Goal: Obtain resource: Download file/media

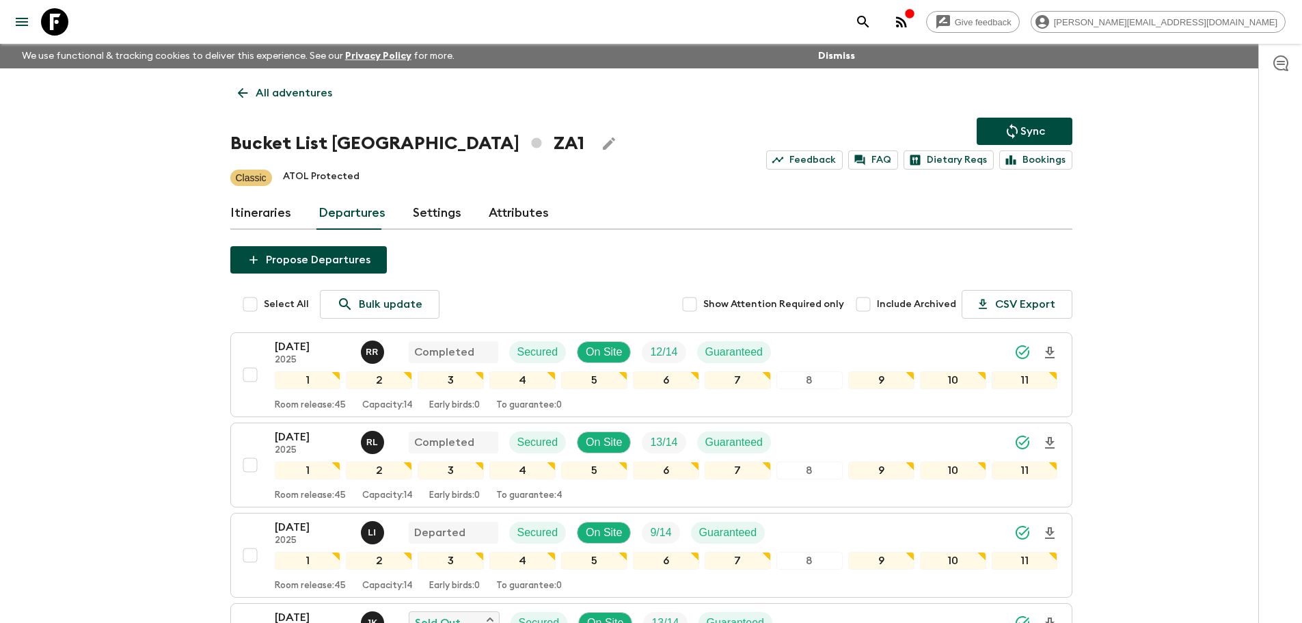
scroll to position [286, 0]
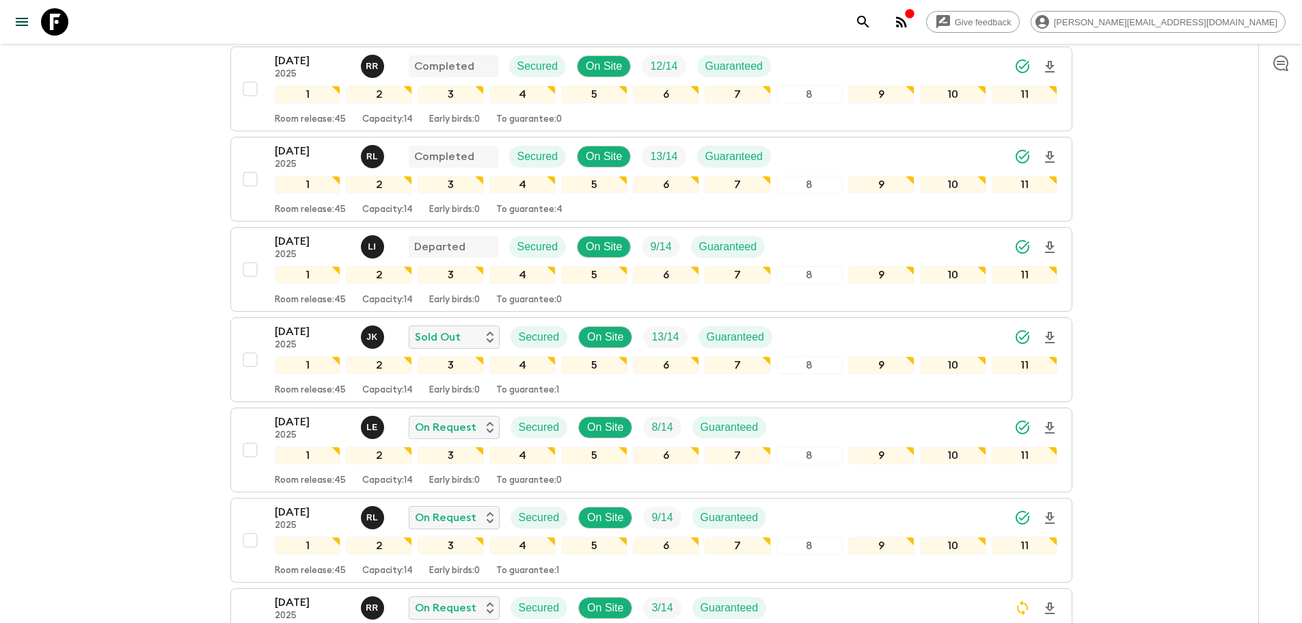
drag, startPoint x: 48, startPoint y: 27, endPoint x: 948, endPoint y: 111, distance: 904.5
click at [48, 27] on icon at bounding box center [54, 21] width 27 height 27
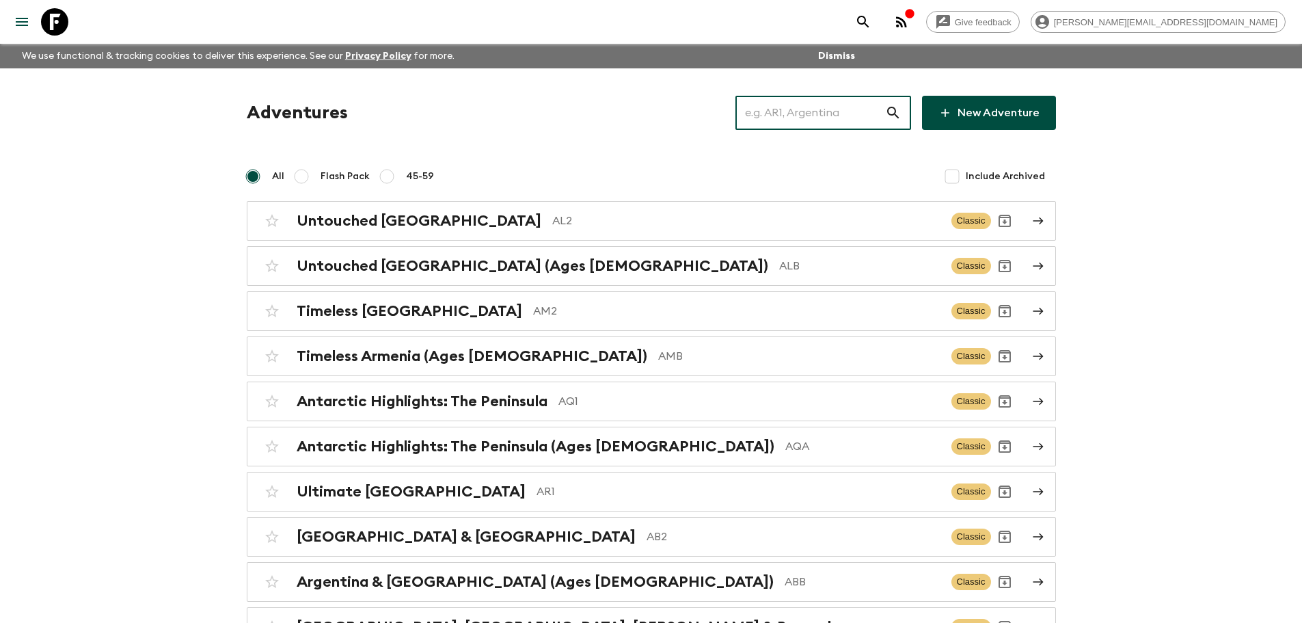
click at [877, 110] on input "text" at bounding box center [810, 113] width 150 height 38
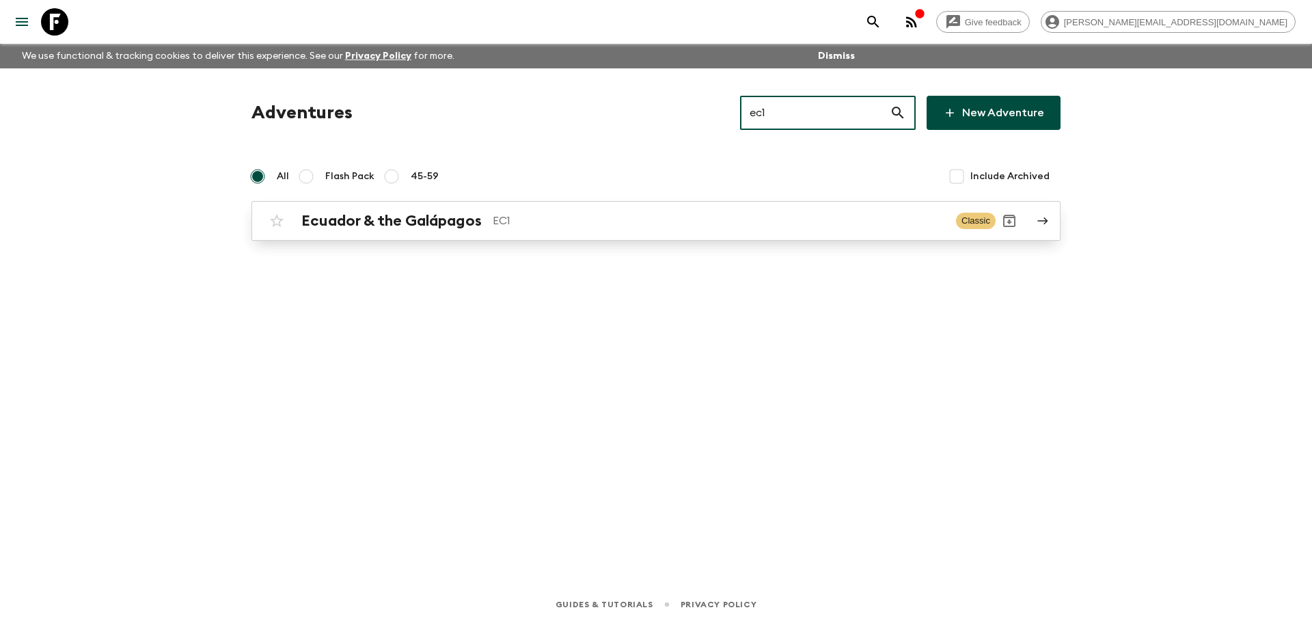
type input "ec1"
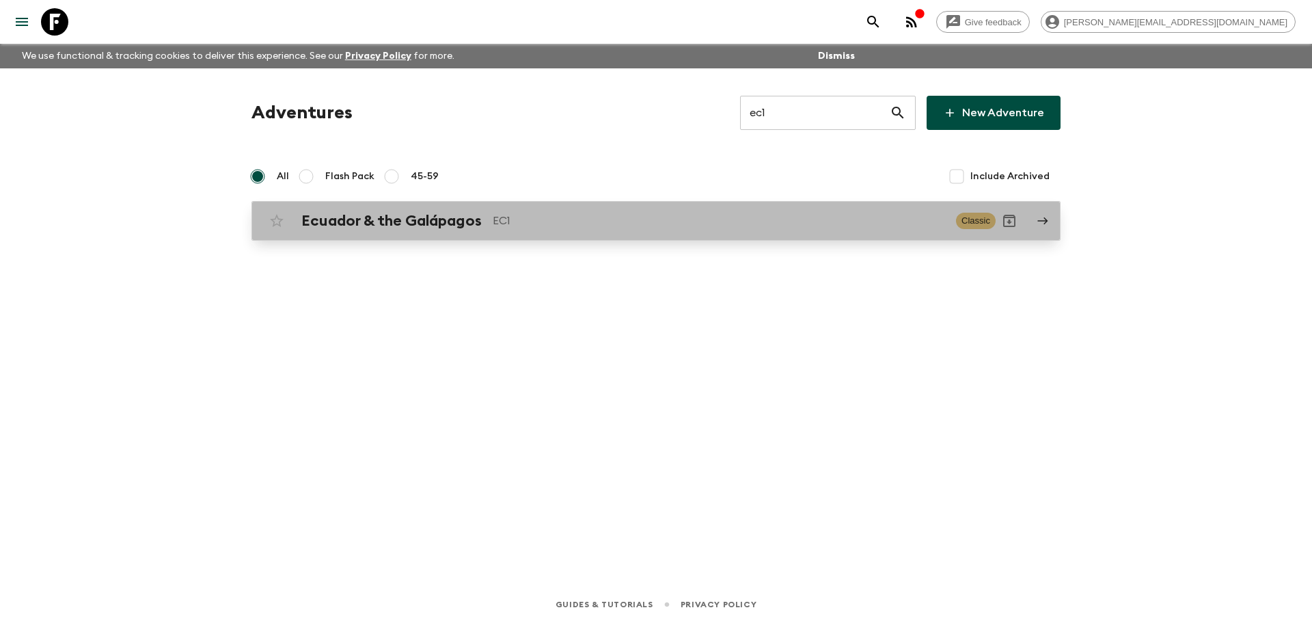
click at [580, 223] on p "EC1" at bounding box center [719, 221] width 452 height 16
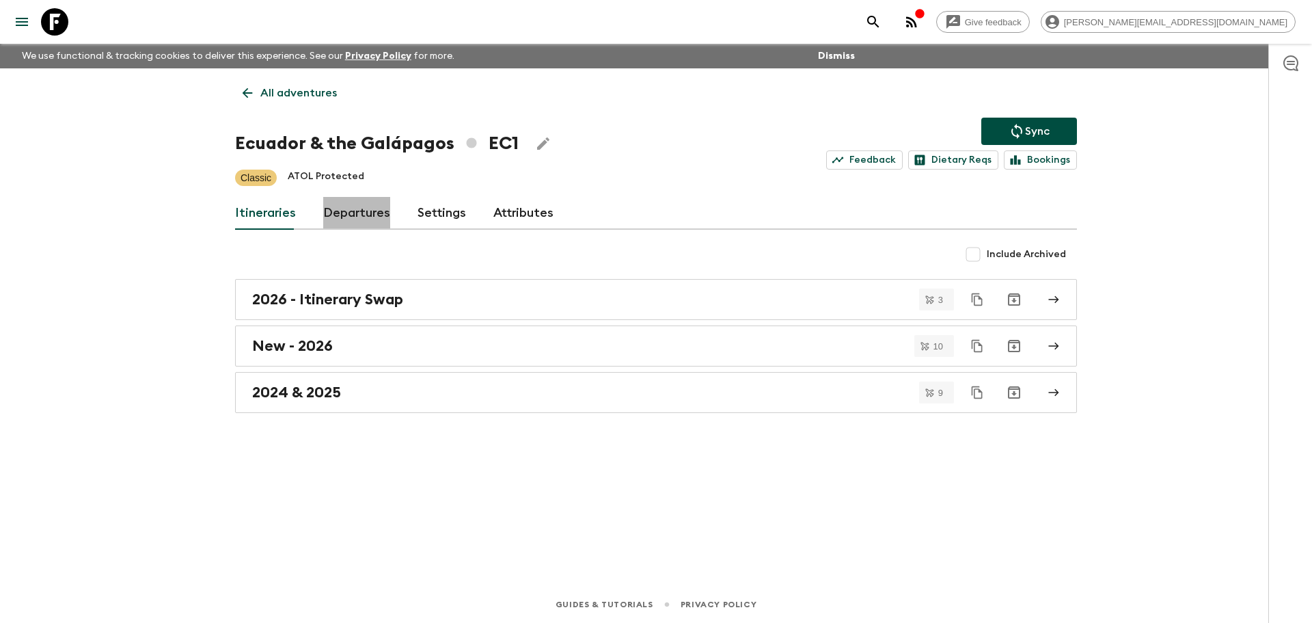
click at [384, 218] on link "Departures" at bounding box center [356, 213] width 67 height 33
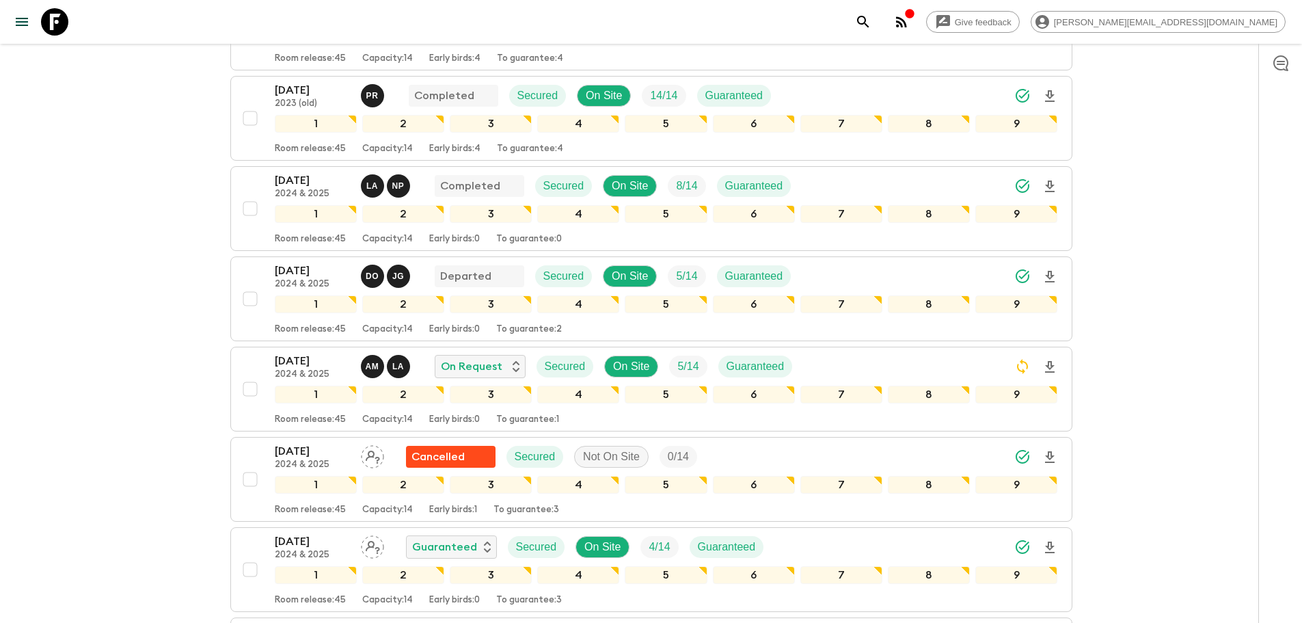
scroll to position [820, 0]
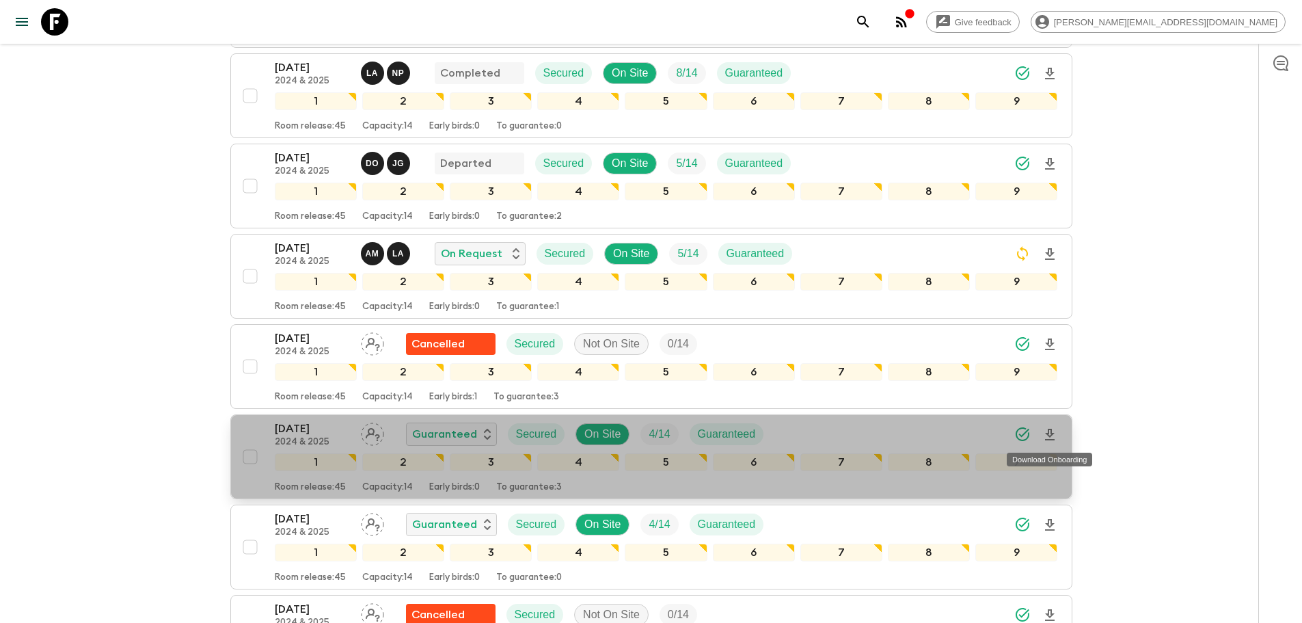
click at [1052, 435] on icon "Download Onboarding" at bounding box center [1049, 434] width 16 height 16
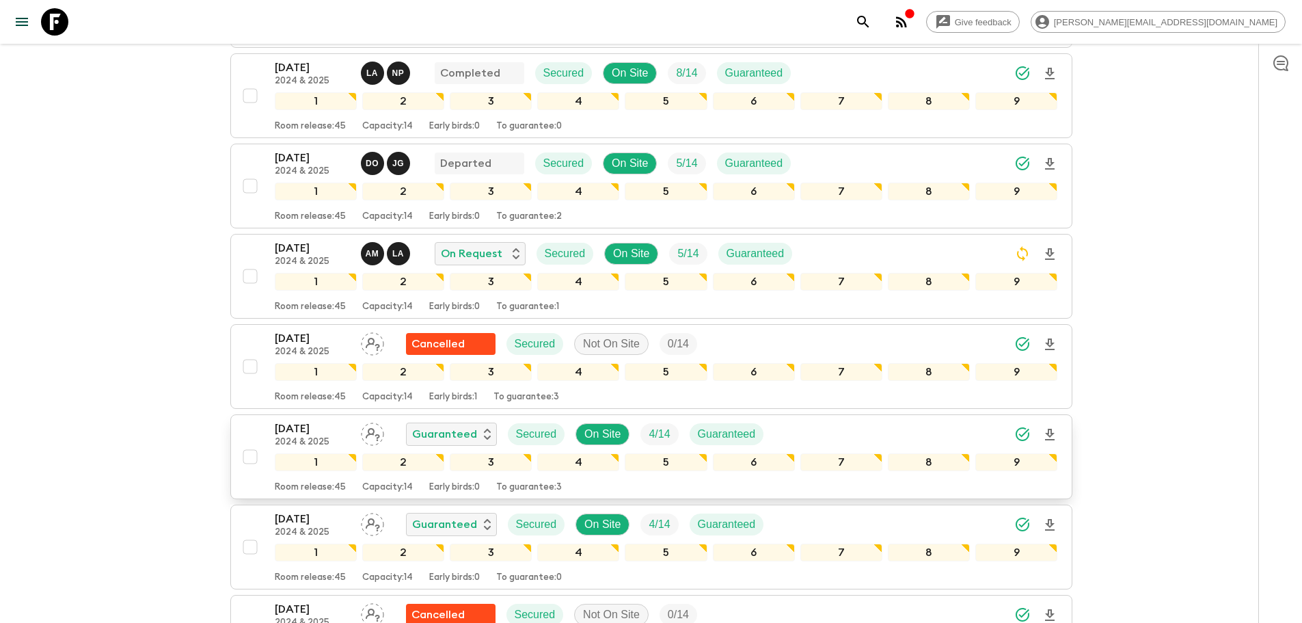
drag, startPoint x: 52, startPoint y: 27, endPoint x: 560, endPoint y: 49, distance: 508.2
click at [52, 27] on icon at bounding box center [54, 21] width 27 height 27
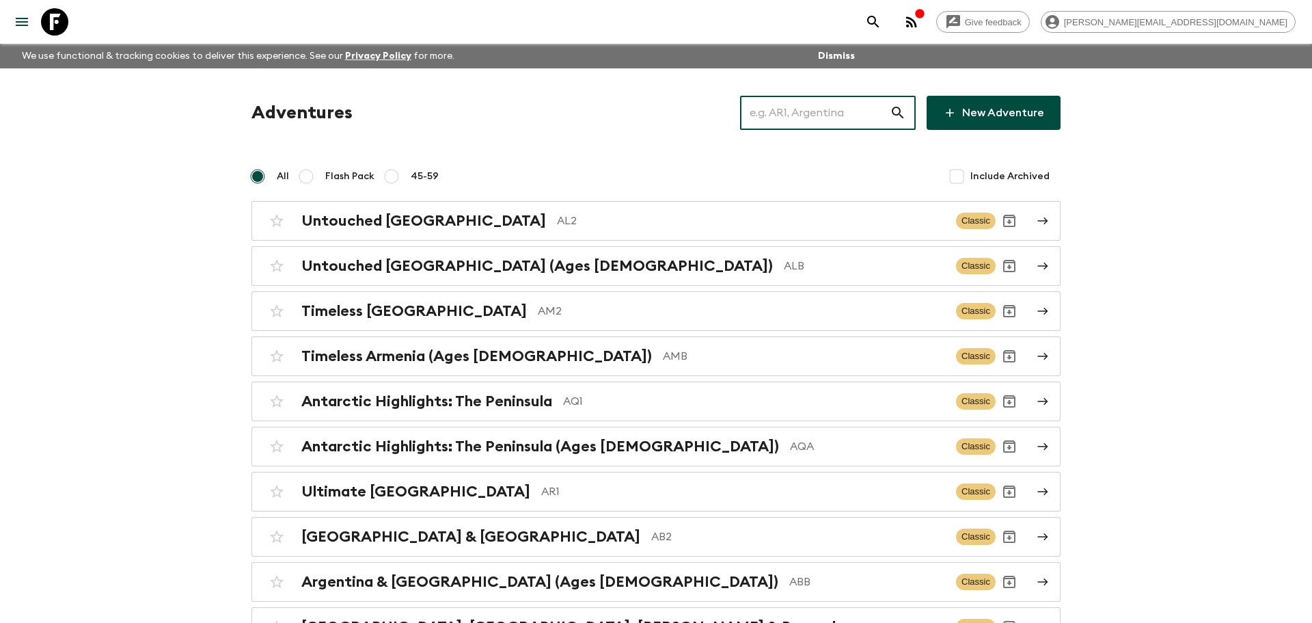
click at [830, 101] on input "text" at bounding box center [815, 113] width 150 height 38
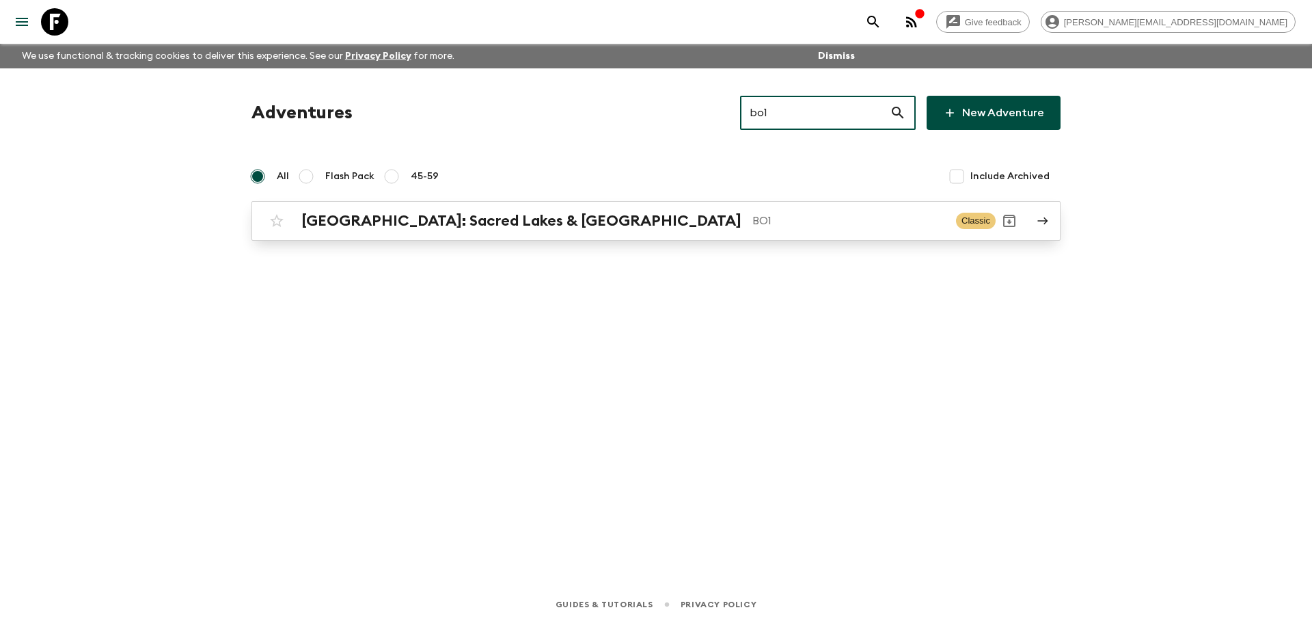
type input "bo1"
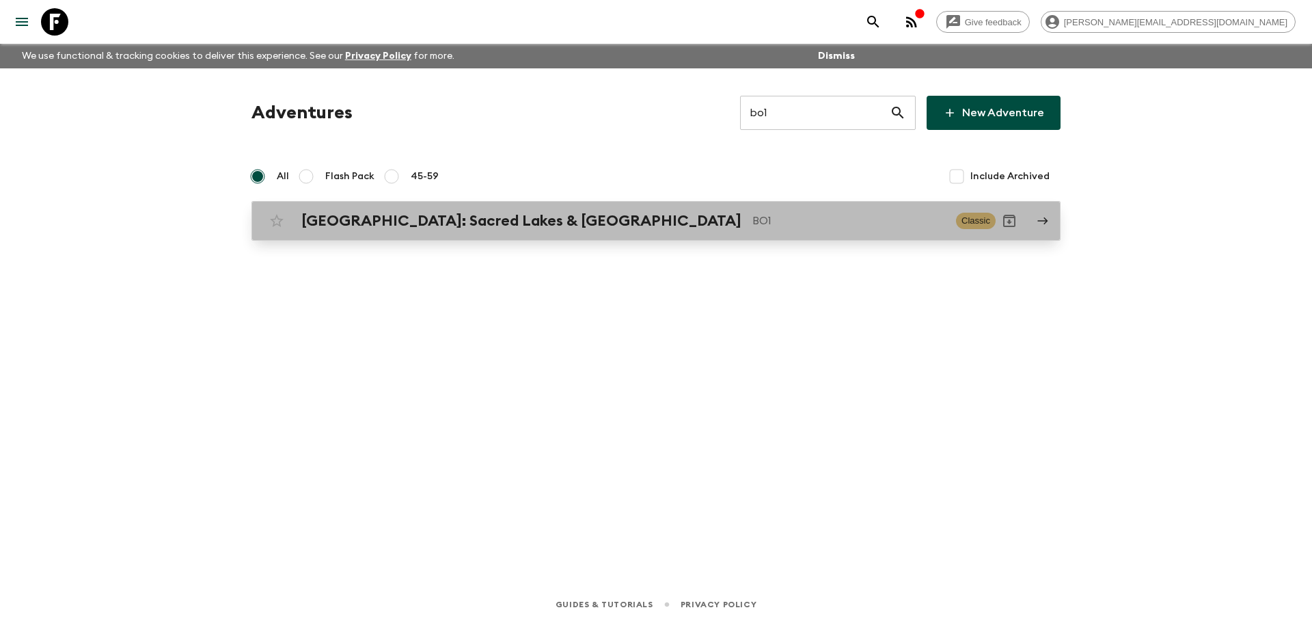
click at [569, 234] on link "[GEOGRAPHIC_DATA]: Sacred Lakes & Salt Flats BO1 Classic" at bounding box center [655, 221] width 809 height 40
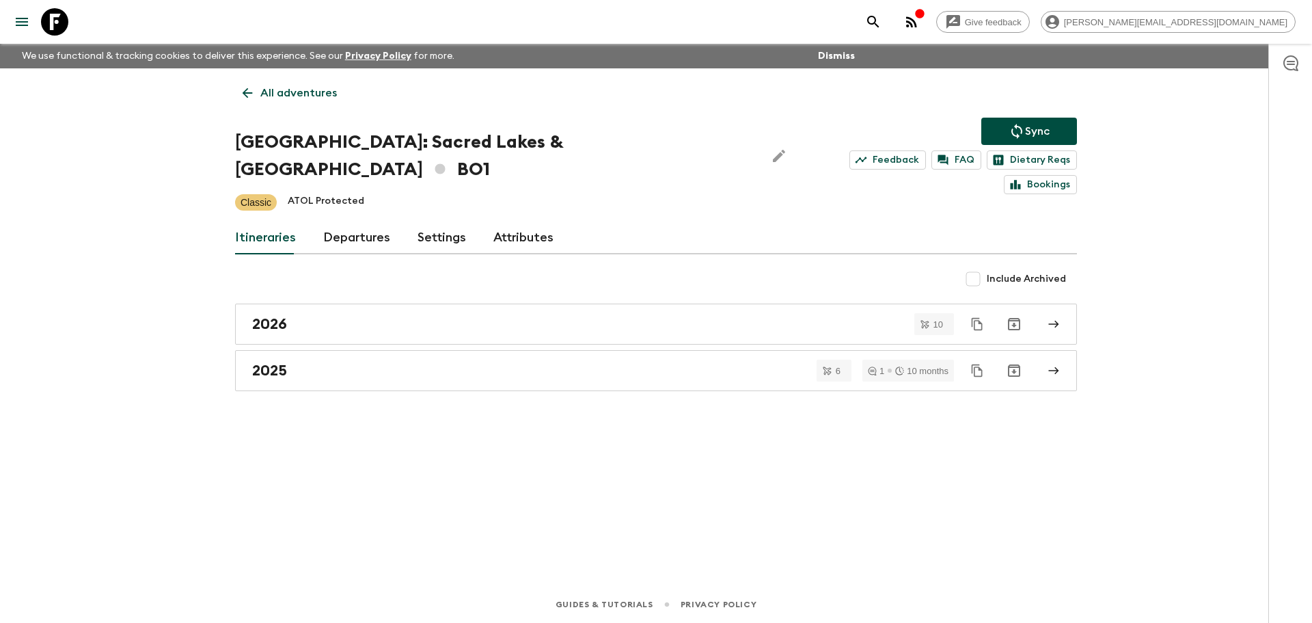
click at [338, 221] on link "Departures" at bounding box center [356, 237] width 67 height 33
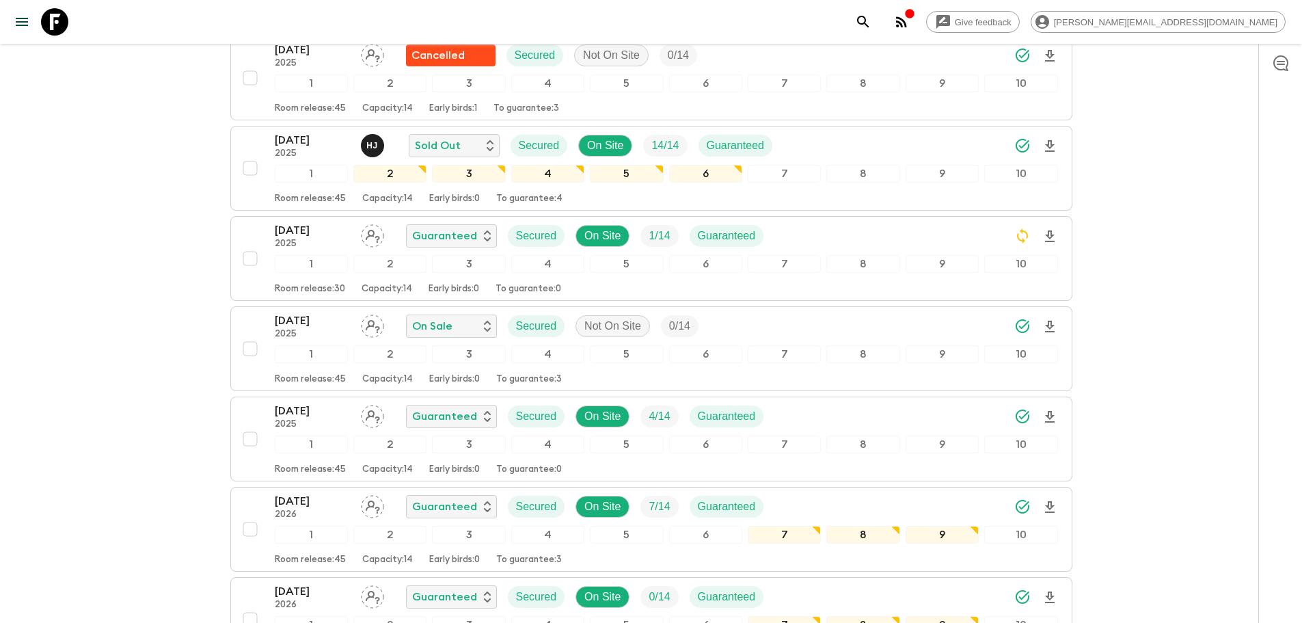
scroll to position [409, 0]
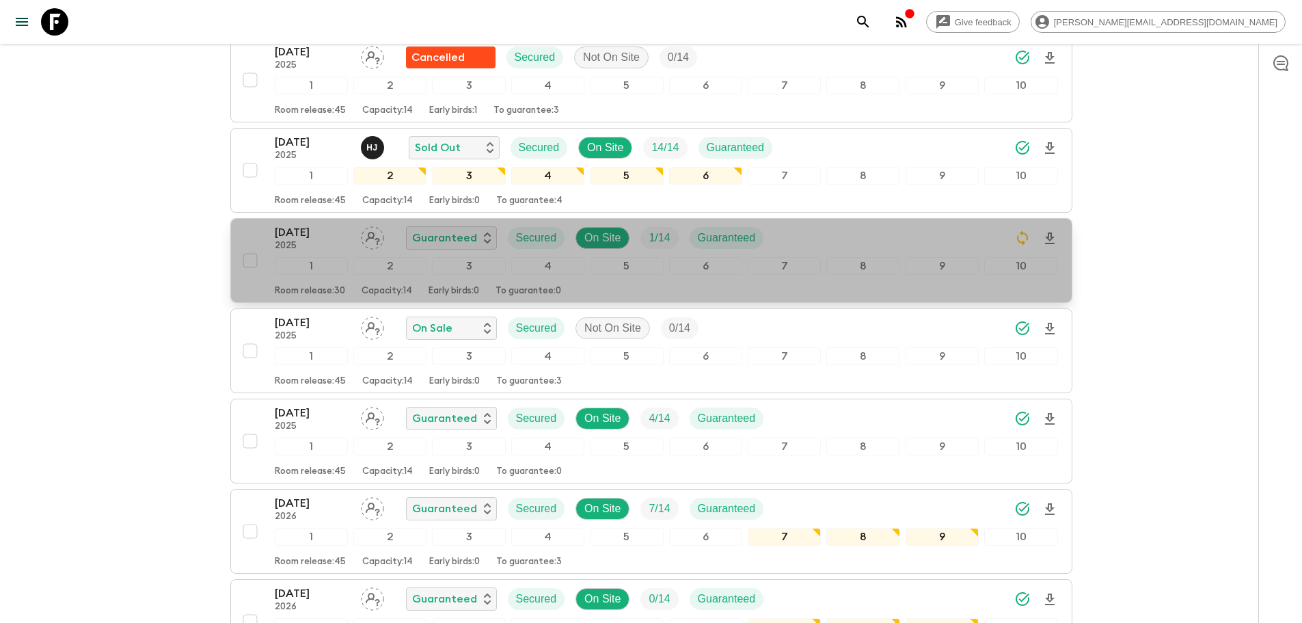
click at [948, 224] on div "[DATE] 2025 Guaranteed Secured On Site 1 / 14 Guaranteed" at bounding box center [666, 237] width 783 height 27
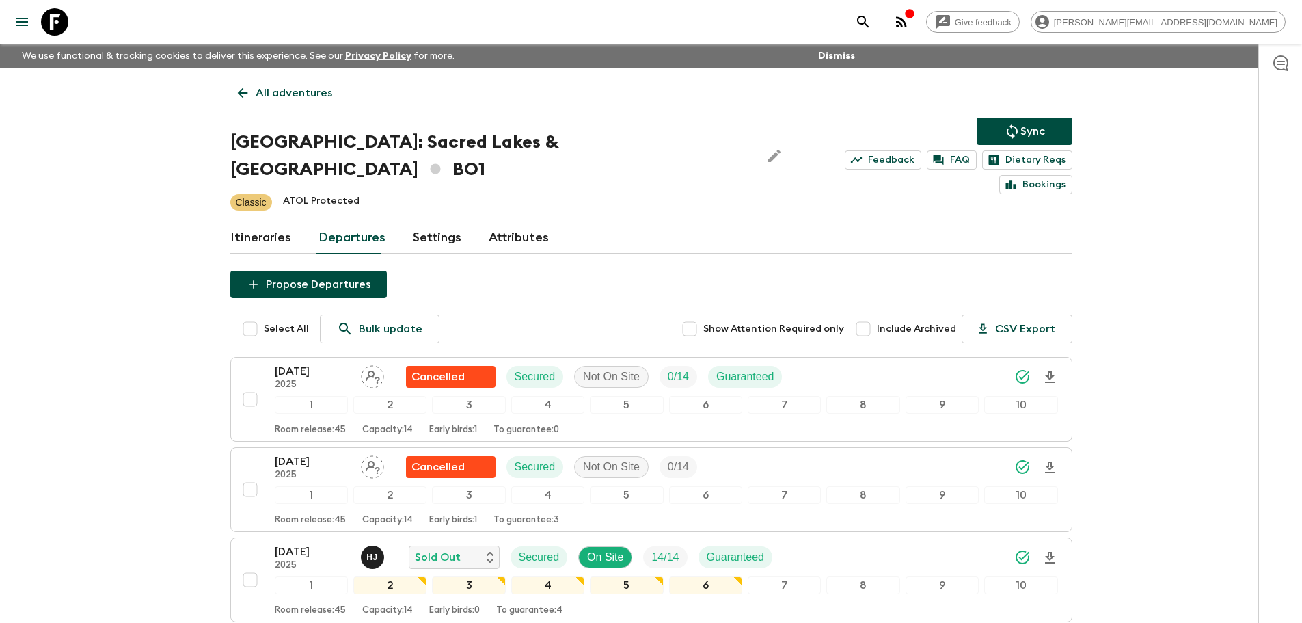
drag, startPoint x: 75, startPoint y: 20, endPoint x: 55, endPoint y: 20, distance: 19.8
click at [55, 20] on div "Give feedback [PERSON_NAME][EMAIL_ADDRESS][DOMAIN_NAME]" at bounding box center [651, 22] width 1302 height 44
click at [55, 20] on icon at bounding box center [54, 21] width 27 height 27
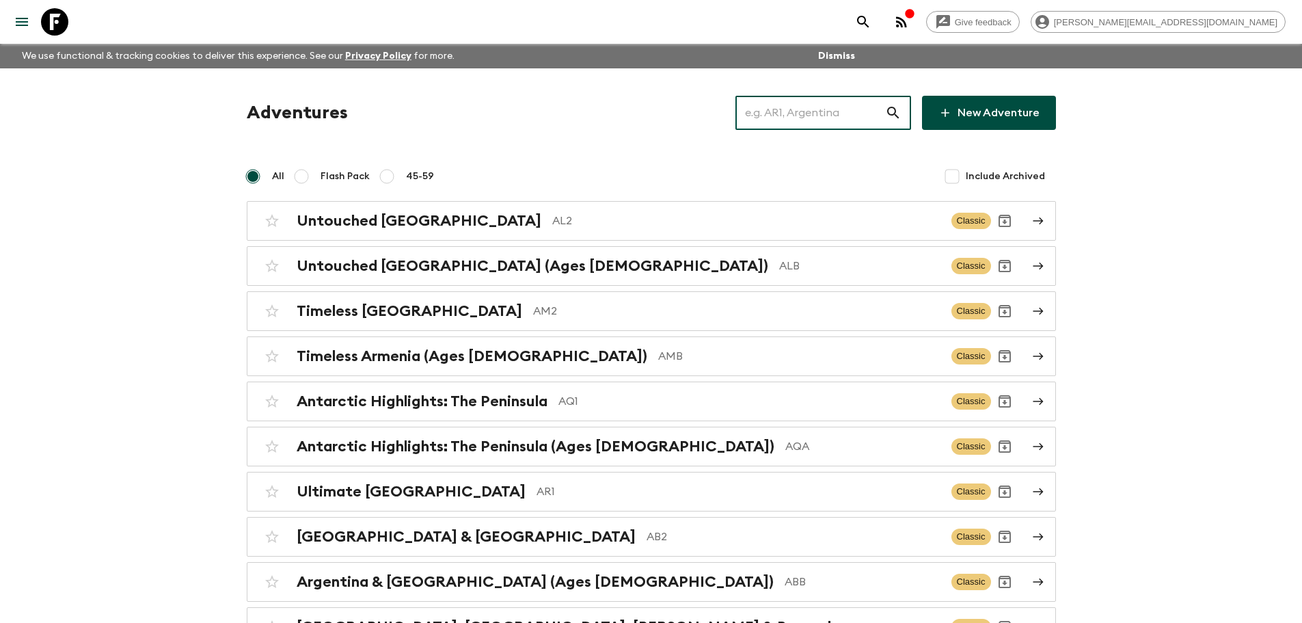
click at [856, 124] on input "text" at bounding box center [810, 113] width 150 height 38
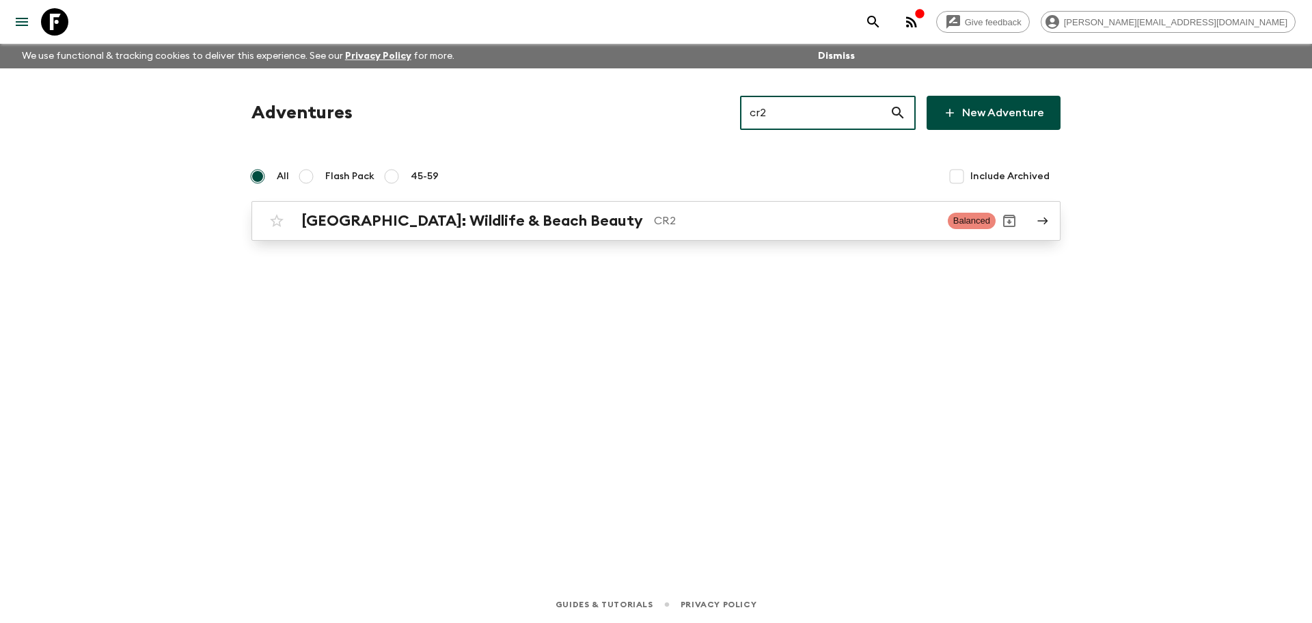
type input "cr2"
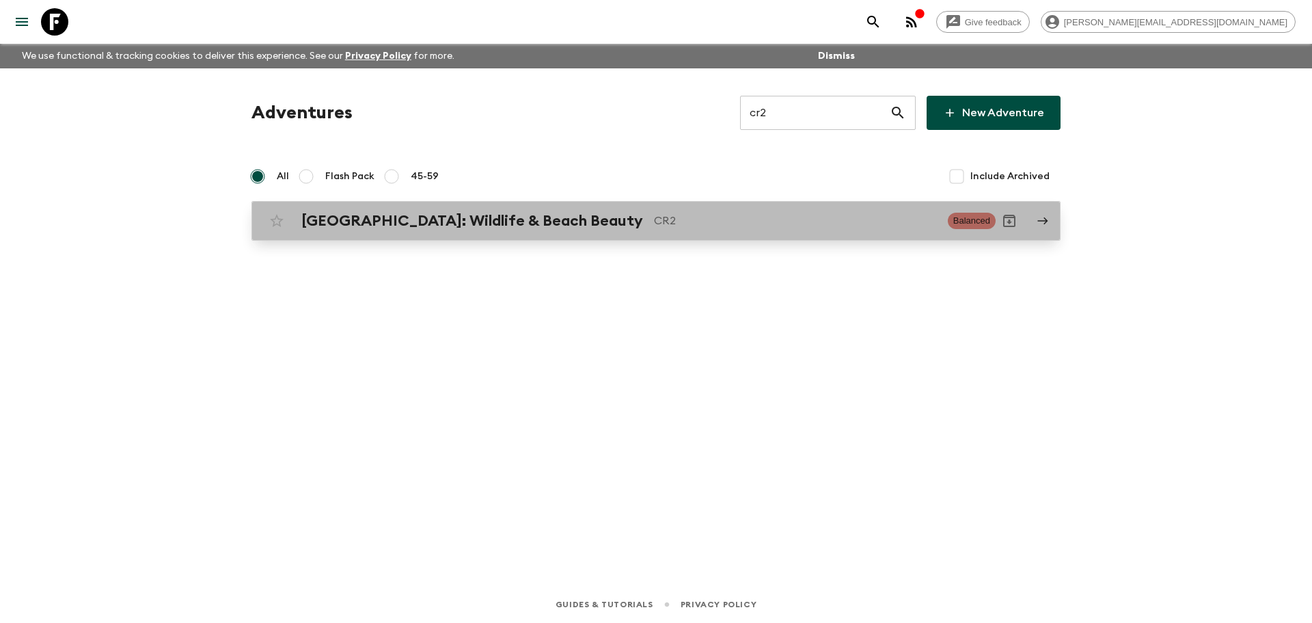
click at [462, 204] on link "[GEOGRAPHIC_DATA]: Wildlife & Beach Beauty CR2 Balanced" at bounding box center [655, 221] width 809 height 40
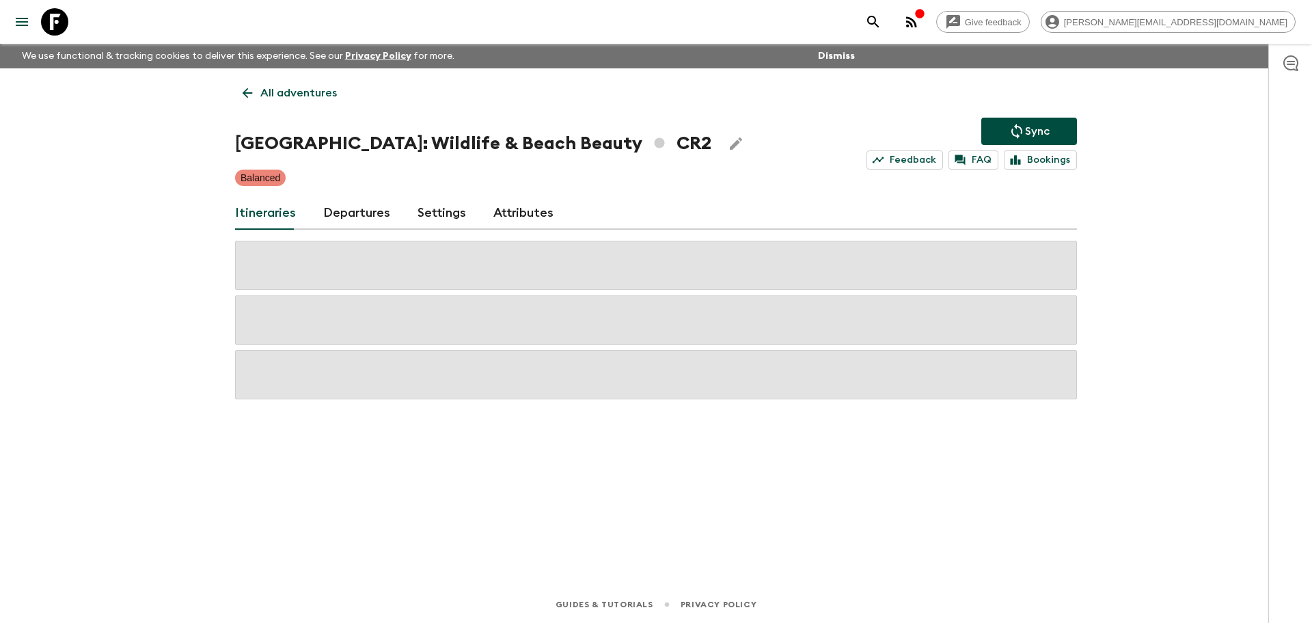
click at [377, 214] on link "Departures" at bounding box center [356, 213] width 67 height 33
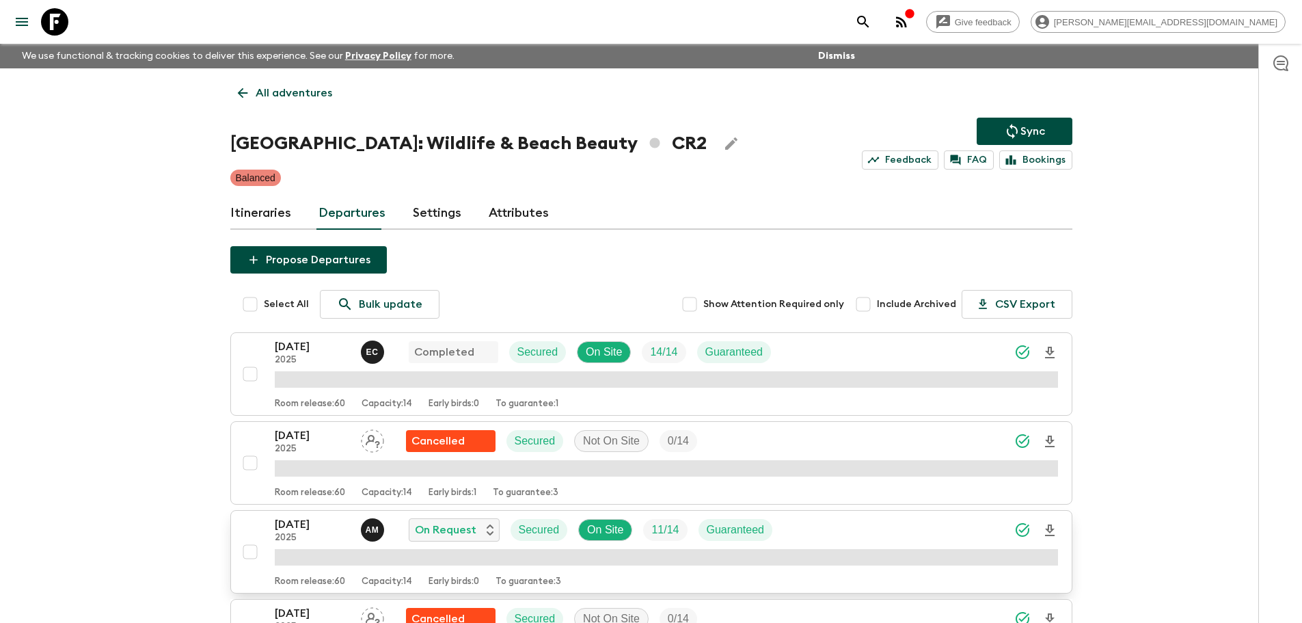
click at [1050, 535] on icon "Download Onboarding" at bounding box center [1049, 530] width 16 height 16
